Goal: Information Seeking & Learning: Learn about a topic

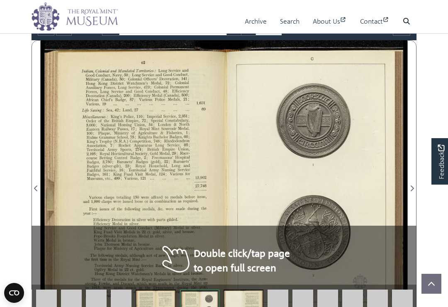
scroll to position [103, 0]
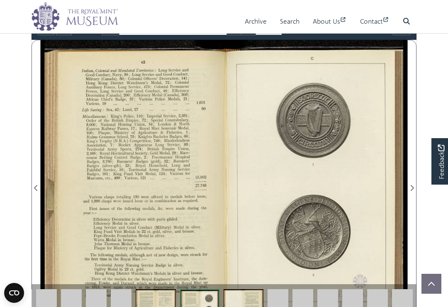
click at [170, 250] on div at bounding box center [133, 183] width 184 height 286
click at [141, 218] on div at bounding box center [133, 183] width 184 height 286
click at [130, 199] on div at bounding box center [133, 183] width 184 height 286
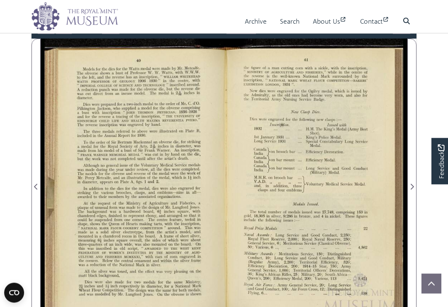
scroll to position [105, 0]
click at [408, 192] on span "Next Page" at bounding box center [412, 181] width 8 height 285
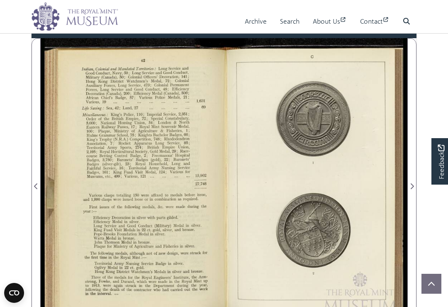
click at [408, 195] on span "Next Page" at bounding box center [412, 181] width 8 height 285
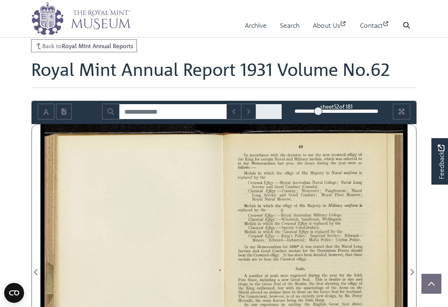
scroll to position [10, 0]
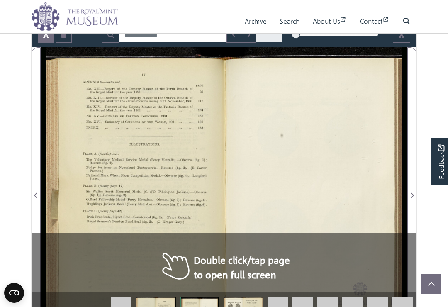
scroll to position [96, 0]
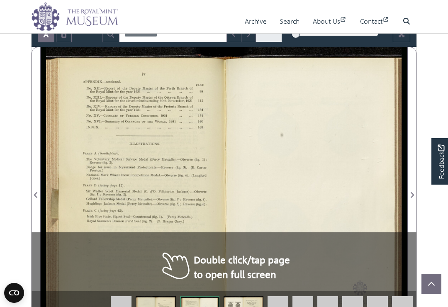
click at [179, 270] on div "[PERSON_NAME]—continued. No. XII —-Report of the Deputy Master of the Perth Bra…" at bounding box center [135, 190] width 178 height 286
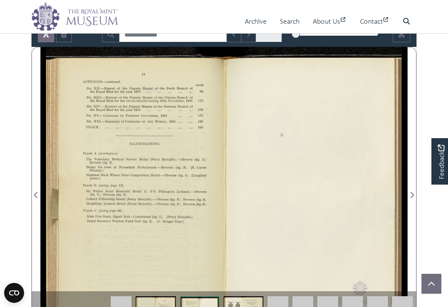
click at [342, 221] on div "ﬂ“ ,_.,,..,,_._—._—. .M...~uw. .W...w_-...-v._.__.._~._ -.._....._...._. “a. ‘.…" at bounding box center [227, 190] width 362 height 286
click at [406, 194] on div "ﬂ“ ,_.,,..,,_._—._—. .M...~uw. .W...w_-...-v._.__.._~._ -.._....._...._. “a. ‘.…" at bounding box center [227, 190] width 362 height 286
click at [120, 167] on span "Nyasaland" at bounding box center [126, 168] width 14 height 4
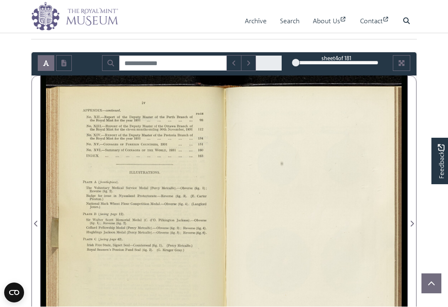
click at [247, 66] on button "Next Match" at bounding box center [248, 64] width 15 height 16
click at [414, 224] on span "Next Page" at bounding box center [412, 224] width 8 height 10
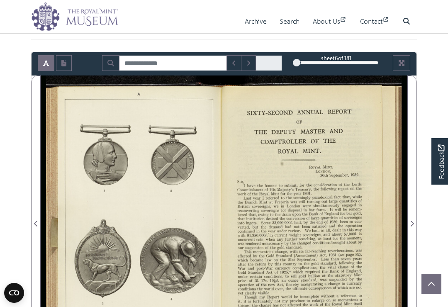
click at [410, 220] on icon "Next Page" at bounding box center [412, 223] width 4 height 7
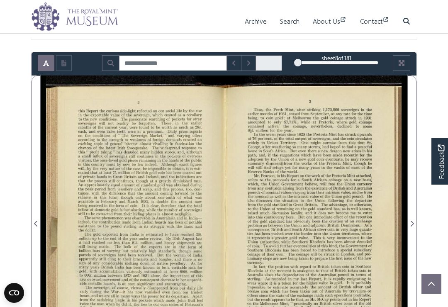
click at [405, 217] on div at bounding box center [316, 219] width 184 height 286
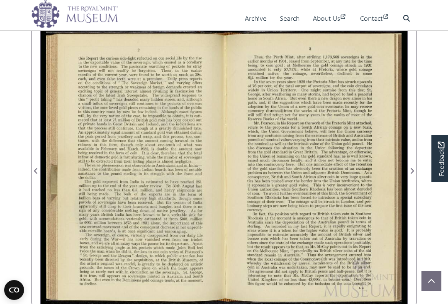
scroll to position [120, 0]
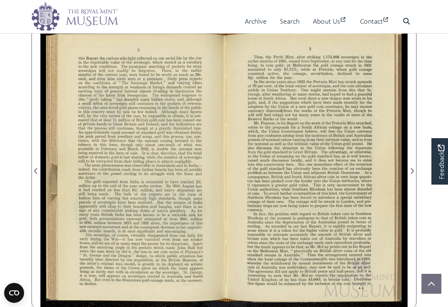
click at [411, 172] on icon "Next Page" at bounding box center [412, 171] width 3 height 6
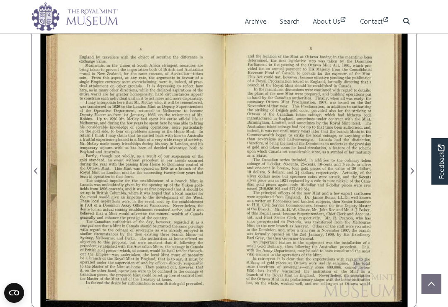
click at [403, 173] on div "...-..'..--..___.._.~..... .~-H___..._..._.... ._.. _.._-.., 1w-- “_,_,_,___(._…" at bounding box center [227, 166] width 362 height 286
click at [404, 171] on div "...-..'..--..___.._.~..... .~-H___..._..._.... ._.. _.._-.., 1w-- “_,_,_,___(._…" at bounding box center [227, 166] width 362 height 286
click at [411, 172] on icon "Next Page" at bounding box center [412, 171] width 3 height 6
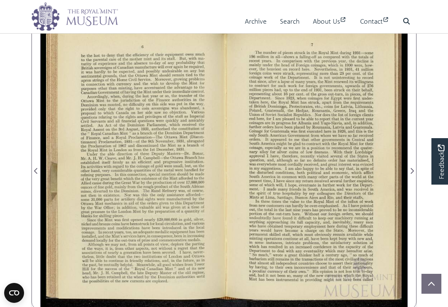
click at [410, 168] on icon "Next Page" at bounding box center [412, 171] width 4 height 7
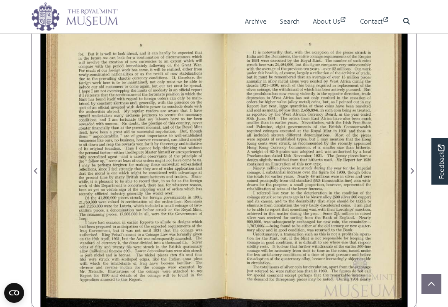
click at [410, 169] on icon "Next Page" at bounding box center [412, 171] width 4 height 7
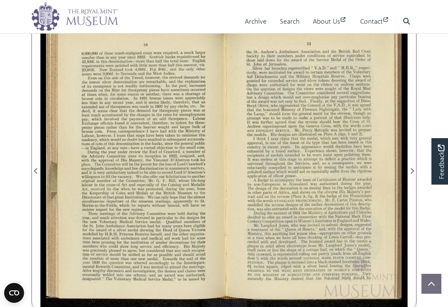
click at [410, 174] on icon "Next Page" at bounding box center [412, 171] width 4 height 7
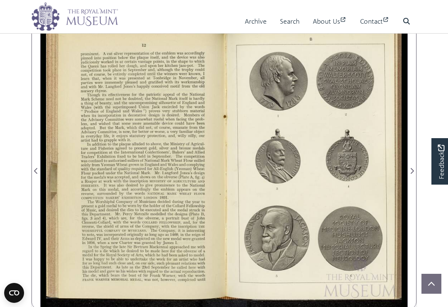
click at [405, 168] on div "3.51 w .5 .’ x A}; M-EMORIAM-ﬁ’gg *OWALTERSCQTT ; i 3,5" OMONDAM ;; ‘h‘ [LIK‘IF…" at bounding box center [227, 166] width 362 height 286
click at [410, 169] on icon "Next Page" at bounding box center [412, 171] width 4 height 7
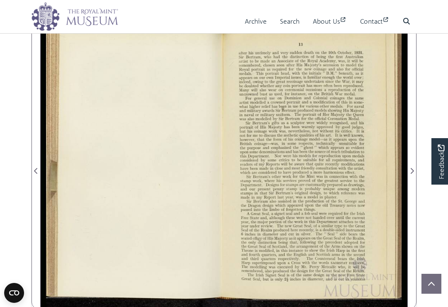
click at [411, 169] on icon "Next Page" at bounding box center [412, 171] width 3 height 6
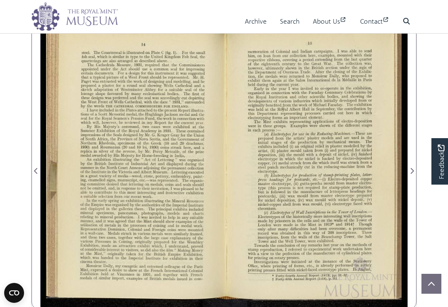
click at [410, 171] on icon "Next Page" at bounding box center [412, 171] width 4 height 7
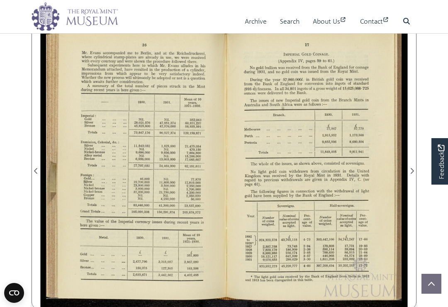
click at [40, 165] on span "Previous Page" at bounding box center [36, 165] width 8 height 285
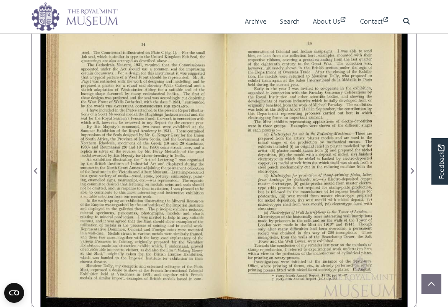
click at [410, 172] on icon "Next Page" at bounding box center [412, 171] width 4 height 7
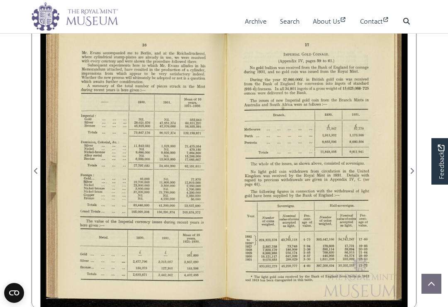
click at [403, 174] on div "u»..—.»..-..¢.-.,-.._... «’45....»......m...---.._1..m..a-.~._...____ ...... ..…" at bounding box center [227, 166] width 362 height 286
click at [410, 171] on icon "Next Page" at bounding box center [412, 171] width 4 height 7
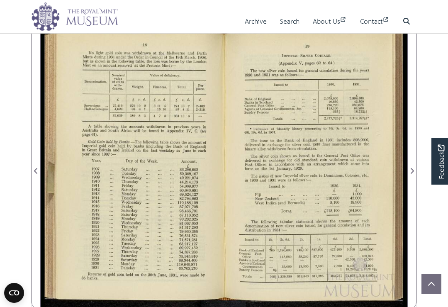
click at [409, 176] on span "Next Page" at bounding box center [412, 165] width 8 height 285
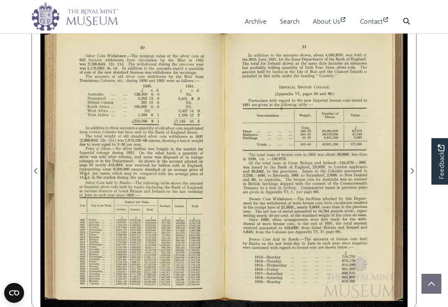
click at [411, 173] on icon "Next Page" at bounding box center [412, 171] width 3 height 6
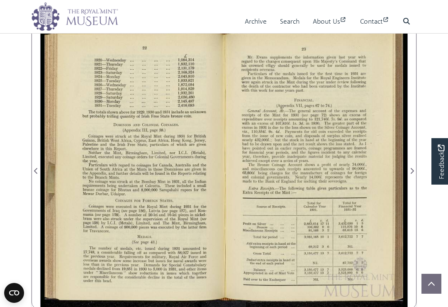
click at [38, 169] on icon "Previous Page" at bounding box center [36, 171] width 4 height 7
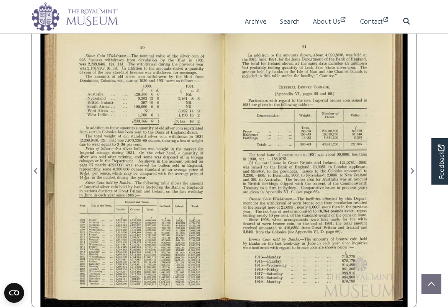
click at [410, 171] on icon "Next Page" at bounding box center [412, 171] width 4 height 7
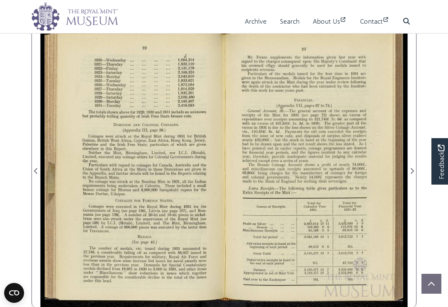
click at [399, 171] on div at bounding box center [316, 166] width 184 height 286
click at [405, 169] on div "23 Mr. Evans supplements the information given last year with regard to the cha…" at bounding box center [226, 166] width 363 height 286
click at [410, 168] on icon "Next Page" at bounding box center [412, 171] width 4 height 7
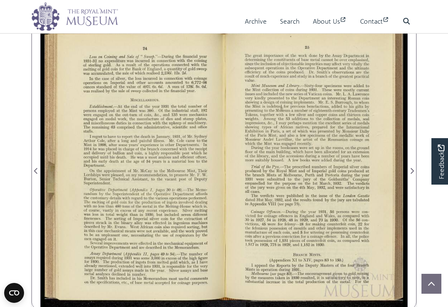
click at [410, 171] on icon "Next Page" at bounding box center [412, 171] width 4 height 7
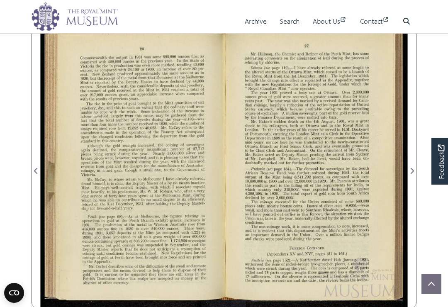
click at [401, 179] on div "27 _ Mr. Hillman, the Chemist and Reﬁner of the Perth Mint, has some interestin…" at bounding box center [226, 166] width 363 height 286
click at [399, 176] on div "27 _ Mr. Hillman, the Chemist and Reﬁner of the Perth Mint, has some interestin…" at bounding box center [226, 166] width 363 height 286
click at [404, 171] on div "27 _ Mr. Hillman, the Chemist and Reﬁner of the Perth Mint, has some interestin…" at bounding box center [226, 166] width 363 height 286
click at [406, 168] on div "27 _ Mr. Hillman, the Chemist and Reﬁner of the Perth Mint, has some interestin…" at bounding box center [226, 166] width 363 height 286
click at [403, 172] on div "27 _ Mr. Hillman, the Chemist and Reﬁner of the Perth Mint, has some interestin…" at bounding box center [226, 166] width 363 height 286
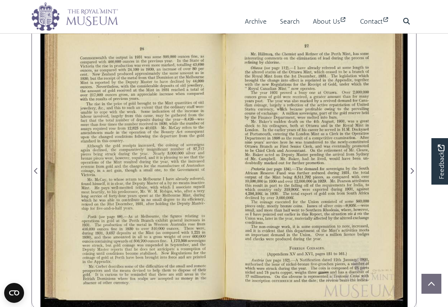
click at [410, 171] on icon "Next Page" at bounding box center [412, 171] width 4 height 7
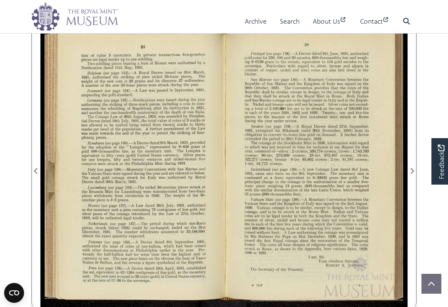
click at [38, 169] on icon "Previous Page" at bounding box center [36, 171] width 4 height 7
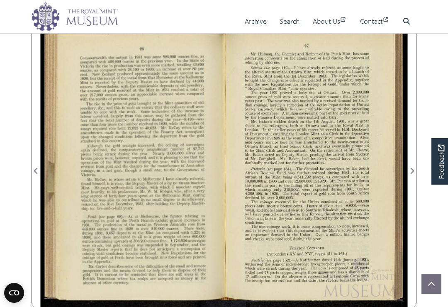
click at [36, 170] on span "Previous Page" at bounding box center [36, 171] width 8 height 10
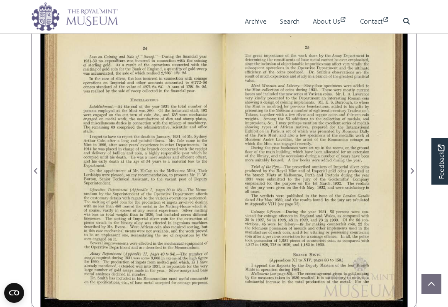
click at [410, 169] on icon "Next Page" at bounding box center [412, 171] width 4 height 7
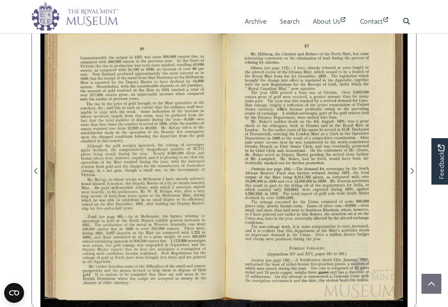
click at [406, 171] on div at bounding box center [316, 166] width 184 height 286
click at [404, 171] on div at bounding box center [316, 166] width 184 height 286
click at [404, 170] on div "27 _ Mr. Hillman, the Chemist and Reﬁner of the Perth Mint, has some interestin…" at bounding box center [226, 166] width 363 height 286
click at [410, 174] on icon "Next Page" at bounding box center [412, 171] width 4 height 7
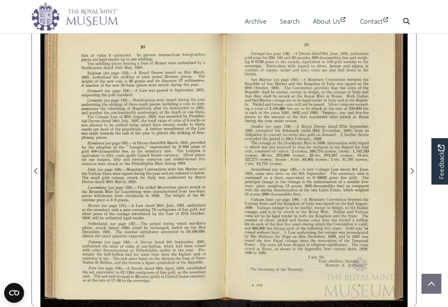
click at [405, 167] on div ".,..,,.......—. 2...... ”Quad". N-......_.-.~-‘..W_i-i. _ _ _, ,_,,_ ,__ 29 Por…" at bounding box center [226, 166] width 363 height 286
click at [410, 173] on icon "Next Page" at bounding box center [412, 171] width 4 height 7
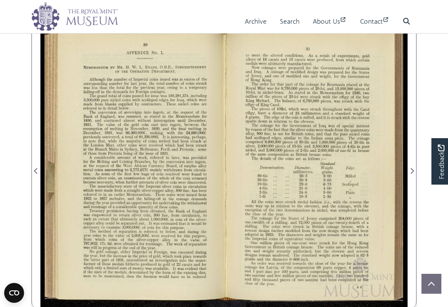
click at [404, 170] on div ""F". ...”..-- ..._..... ...—-.. .,.. 31 to meet the altered conditions. As a re…" at bounding box center [226, 166] width 363 height 286
click at [410, 168] on icon "Next Page" at bounding box center [412, 171] width 4 height 7
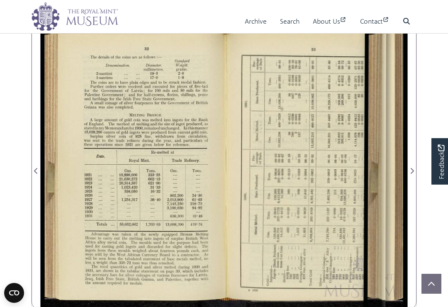
click at [415, 166] on span "Next Page" at bounding box center [412, 171] width 8 height 10
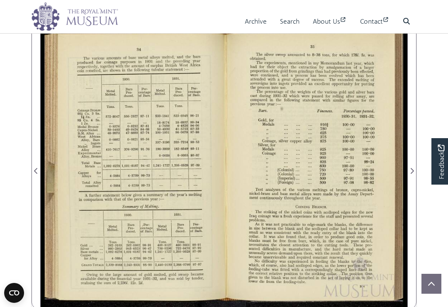
click at [410, 174] on icon "Next Page" at bounding box center [412, 171] width 4 height 7
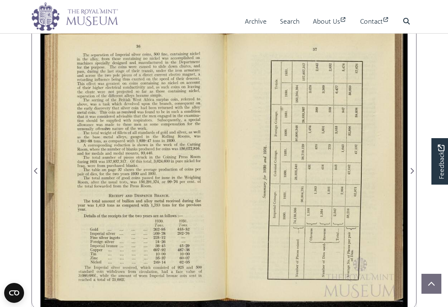
click at [406, 169] on div "“w. ,‘._,.w. 1-...” -F...m,.. ..........-...~-‘-......__..._.4..,..._._.__..~_.…" at bounding box center [226, 166] width 363 height 286
click at [406, 171] on div "“w. ,‘._,.w. 1-...” -F...m,.. ..........-...~-‘-......__..._.4..,..._._.__..~_.…" at bounding box center [226, 166] width 363 height 286
click at [411, 176] on span "Next Page" at bounding box center [412, 165] width 8 height 285
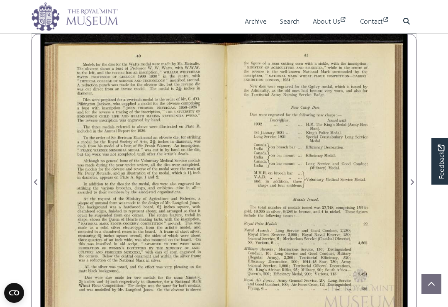
scroll to position [110, 0]
click at [414, 177] on span "Next Page" at bounding box center [412, 182] width 8 height 10
click at [412, 182] on span "Next Page" at bounding box center [412, 182] width 8 height 10
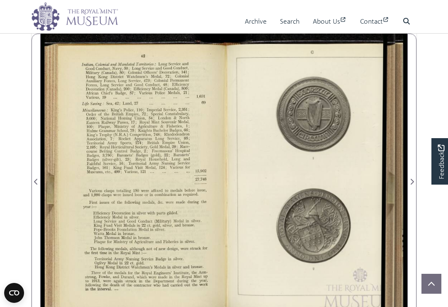
click at [410, 179] on icon "Next Page" at bounding box center [412, 182] width 4 height 7
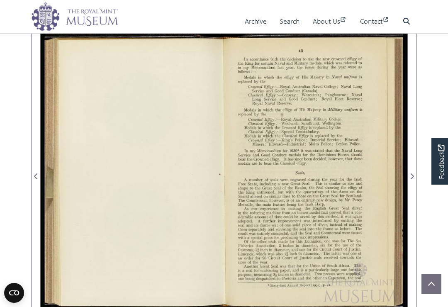
scroll to position [114, 0]
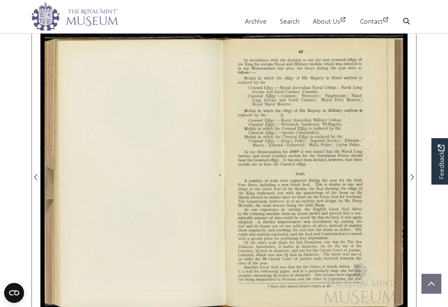
click at [406, 176] on div "43 In accordance with the decision to use the new crowned efﬁgy of the King for…" at bounding box center [226, 172] width 363 height 286
click at [408, 171] on span "Next Page" at bounding box center [412, 171] width 8 height 285
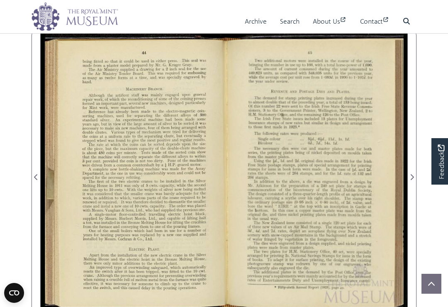
click at [411, 179] on icon "Next Page" at bounding box center [412, 177] width 4 height 7
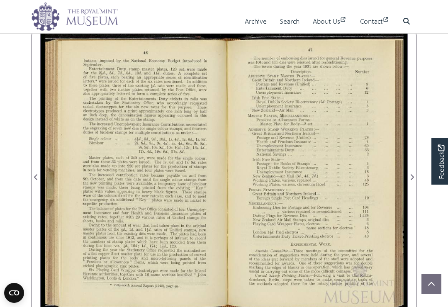
click at [415, 179] on span "Next Page" at bounding box center [412, 177] width 8 height 10
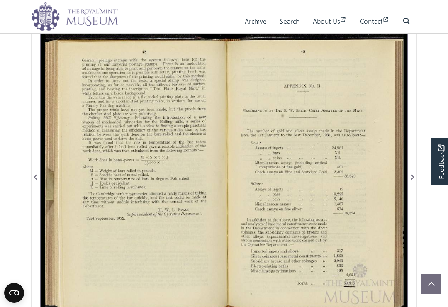
click at [409, 171] on span "Next Page" at bounding box center [412, 171] width 8 height 285
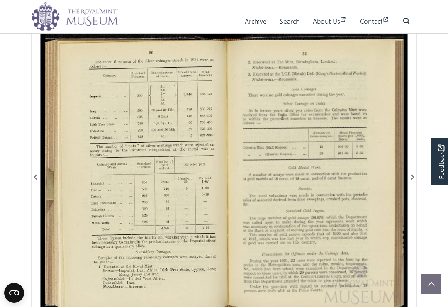
click at [410, 179] on icon "Next Page" at bounding box center [412, 177] width 4 height 7
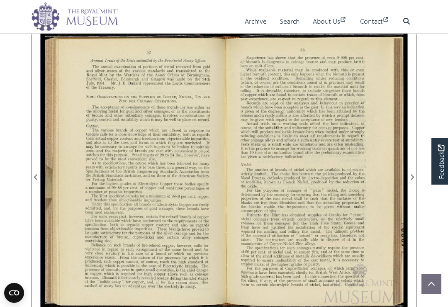
click at [404, 175] on div "53 Experience has shown that the presence of even 0005 per cent. of bismuth is …" at bounding box center [226, 172] width 363 height 286
click at [410, 176] on icon "Next Page" at bounding box center [412, 177] width 4 height 7
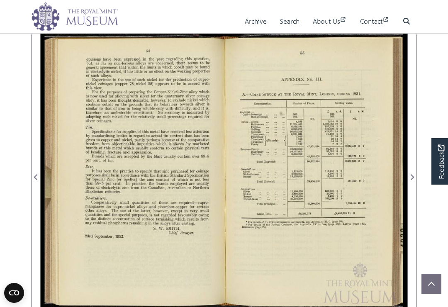
click at [410, 179] on icon "Next Page" at bounding box center [412, 177] width 4 height 7
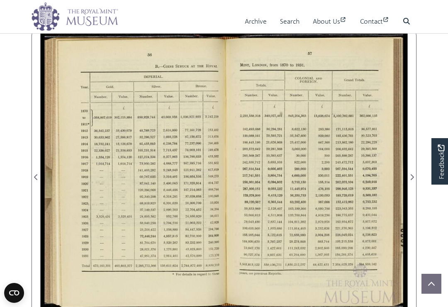
click at [412, 175] on span "Next Page" at bounding box center [412, 177] width 8 height 10
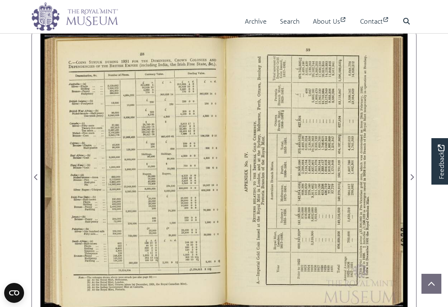
click at [402, 176] on div "APPENDIX NO. IV. ”___“ _._,,._., _...__. ........~»a.,... 4—4 RETURNS RELATING …" at bounding box center [226, 172] width 363 height 286
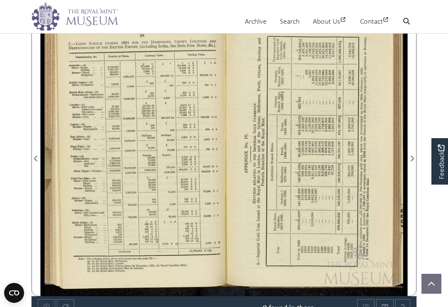
scroll to position [134, 0]
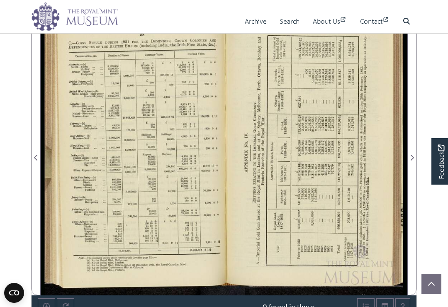
click at [410, 157] on icon "Next Page" at bounding box center [412, 157] width 4 height 7
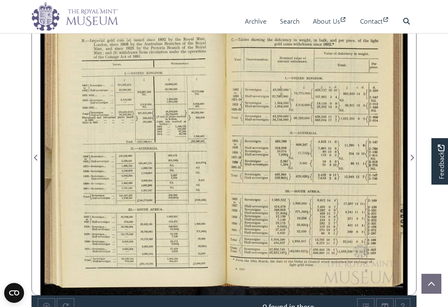
click at [410, 156] on icon "Next Page" at bounding box center [412, 157] width 4 height 7
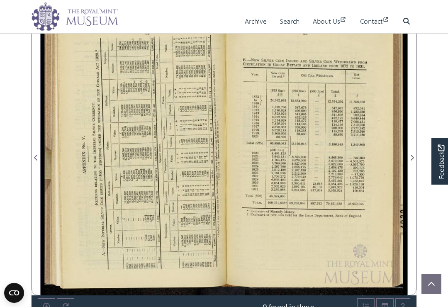
click at [413, 166] on span "Next Page" at bounding box center [412, 152] width 8 height 285
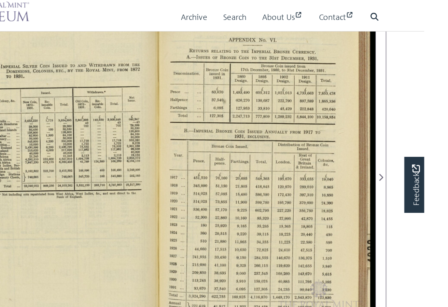
scroll to position [134, 0]
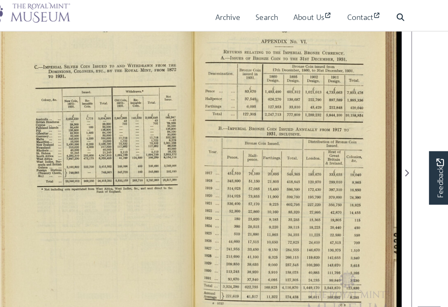
click at [408, 154] on span "Next Page" at bounding box center [412, 157] width 8 height 10
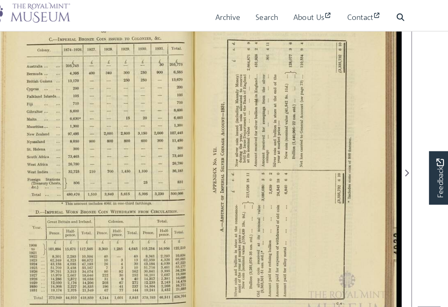
click at [45, 148] on div "C.-——IMPERIAL BRONZE COIN ISSUED TO COLONIES, &c. Oolony. [DATE]—[DATE]. 1927. …" at bounding box center [134, 152] width 179 height 286
